Goal: Register for event/course

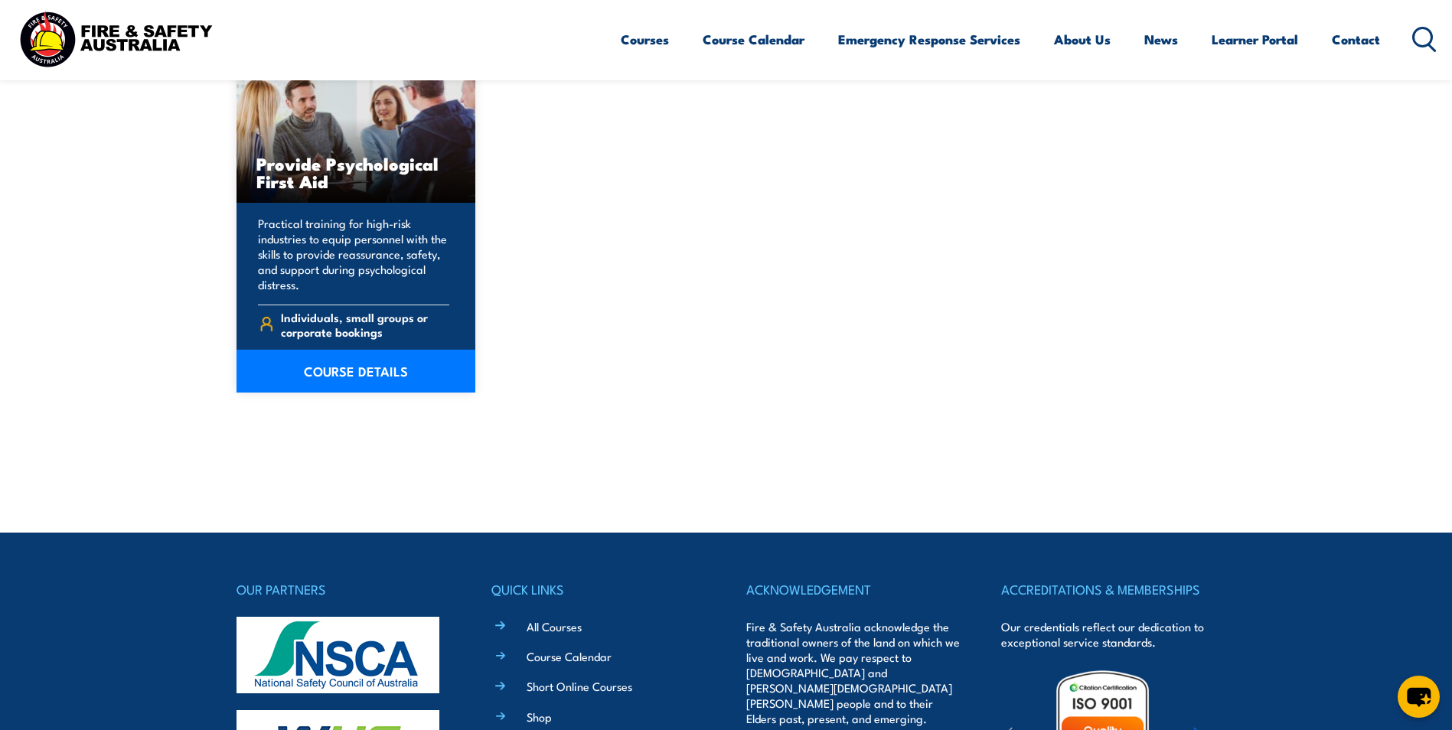
scroll to position [420, 0]
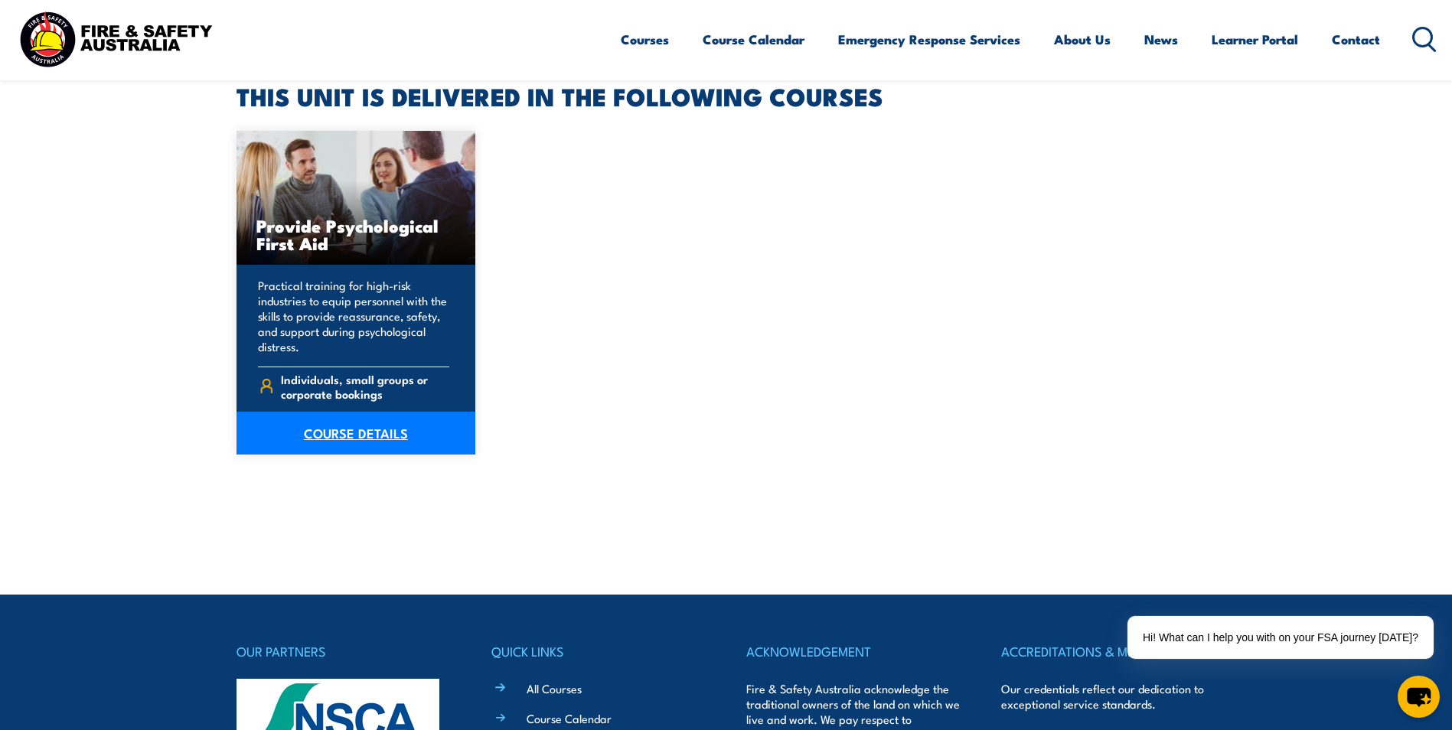
click at [378, 436] on link "COURSE DETAILS" at bounding box center [357, 433] width 240 height 43
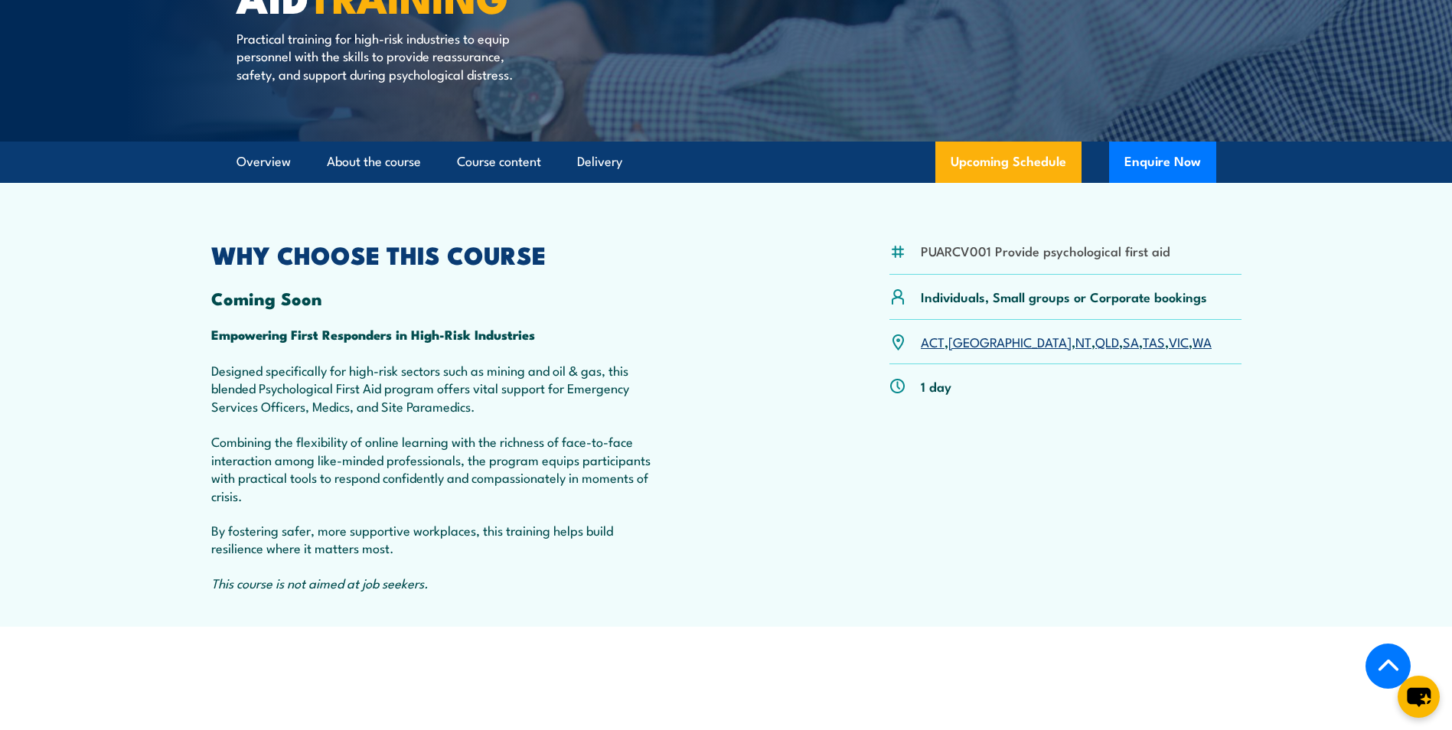
scroll to position [306, 0]
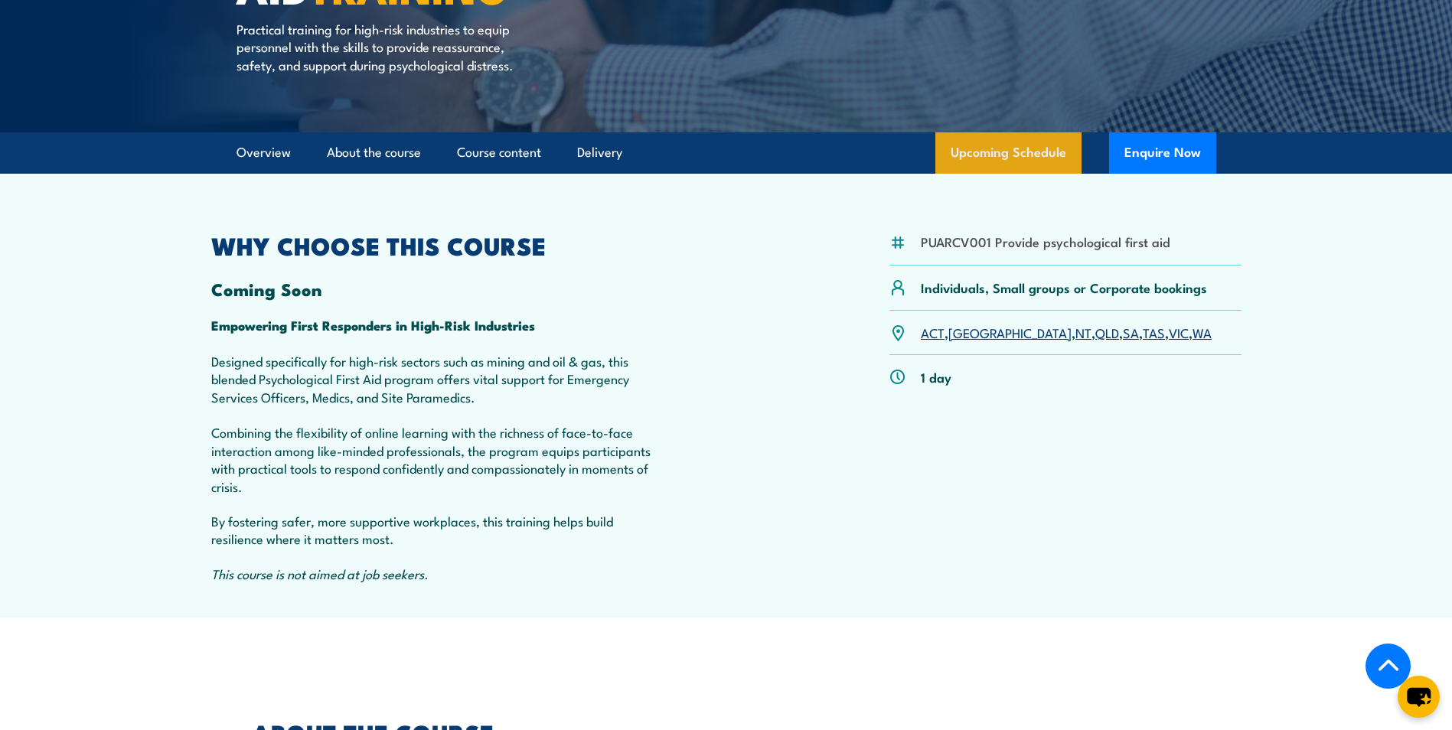
click at [972, 174] on link "Upcoming Schedule" at bounding box center [1009, 152] width 146 height 41
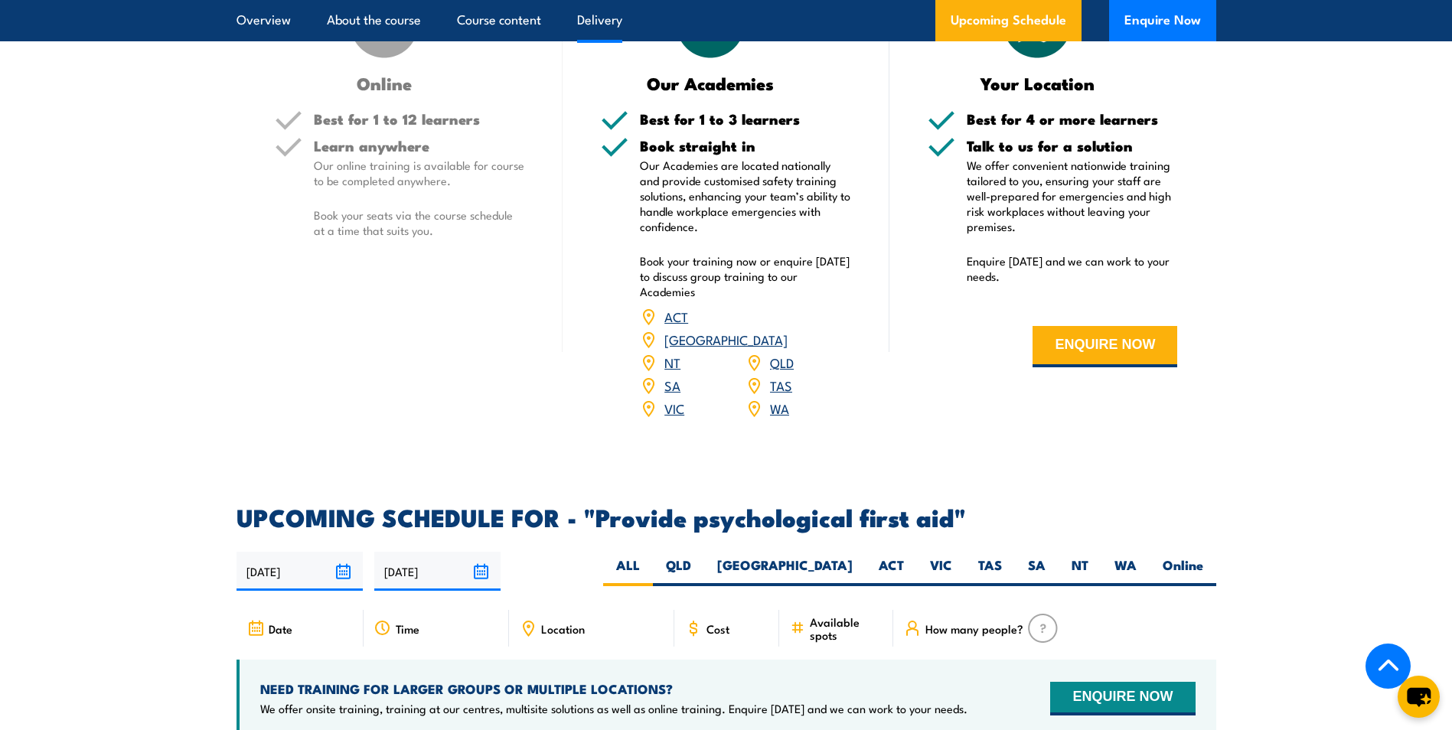
scroll to position [2694, 0]
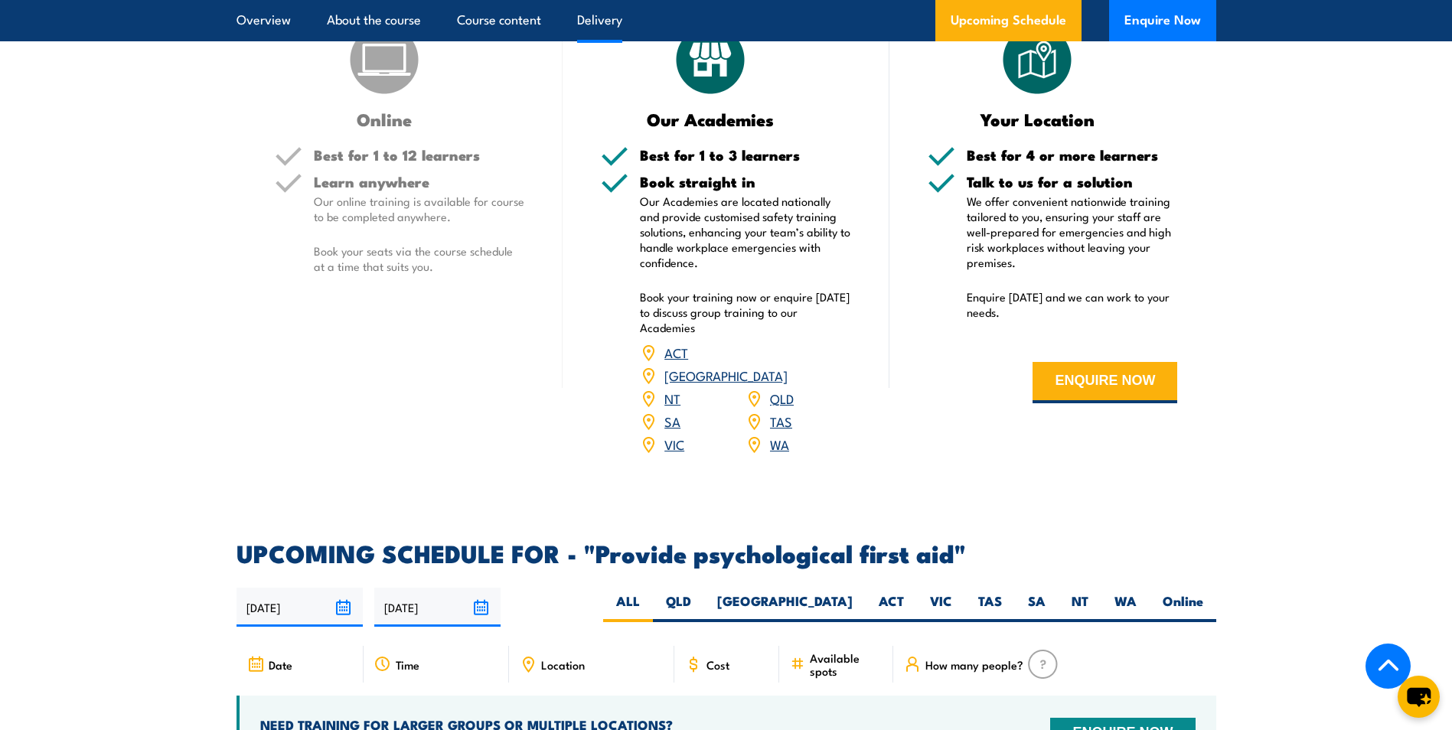
click at [784, 370] on link "[GEOGRAPHIC_DATA]" at bounding box center [726, 375] width 123 height 18
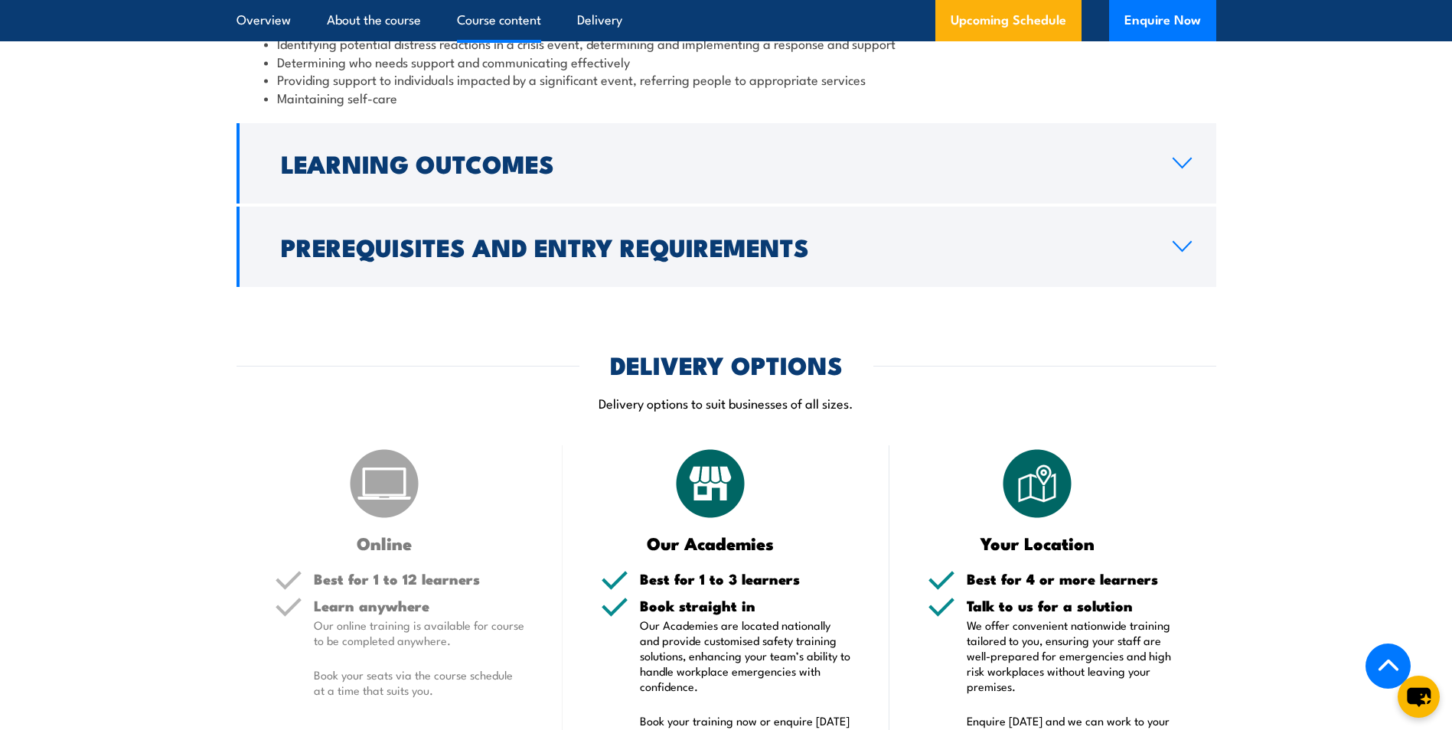
scroll to position [2235, 0]
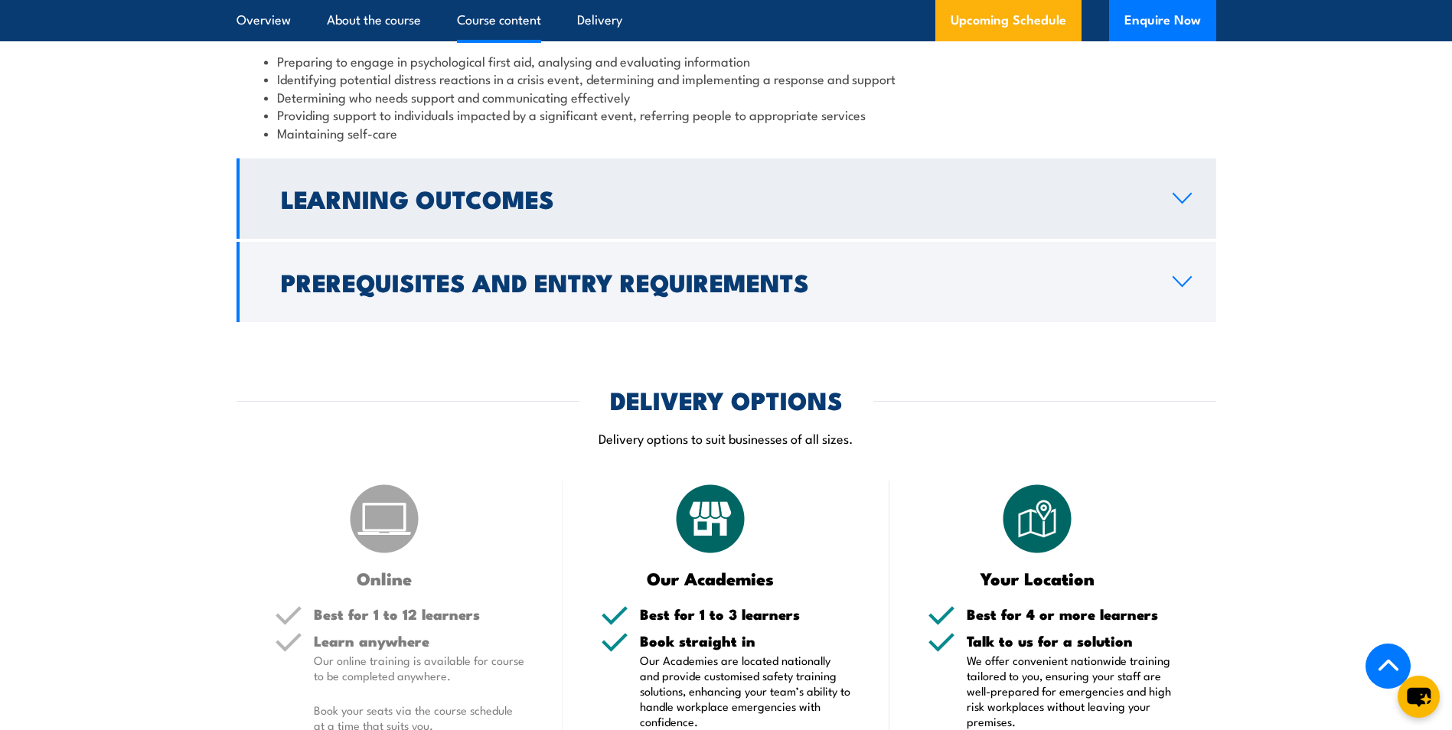
click at [1172, 204] on icon at bounding box center [1182, 198] width 21 height 12
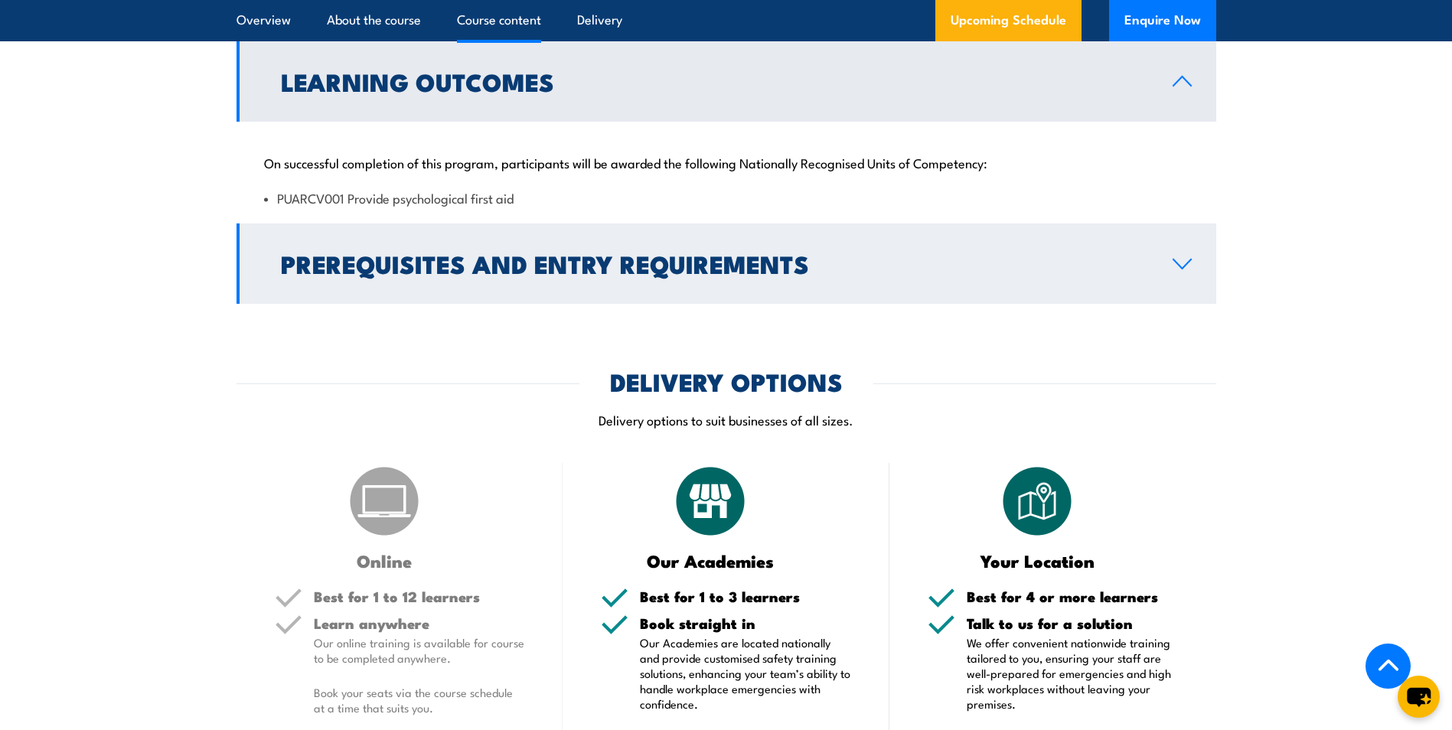
click at [1172, 270] on icon at bounding box center [1182, 264] width 21 height 12
